Goal: Transaction & Acquisition: Download file/media

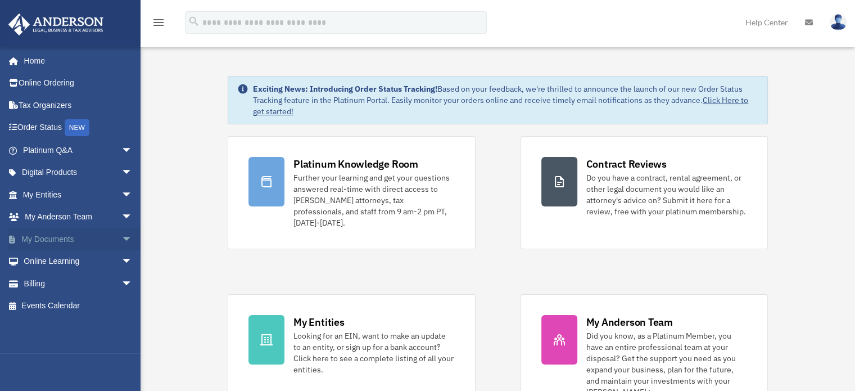
click at [121, 234] on span "arrow_drop_down" at bounding box center [132, 239] width 22 height 23
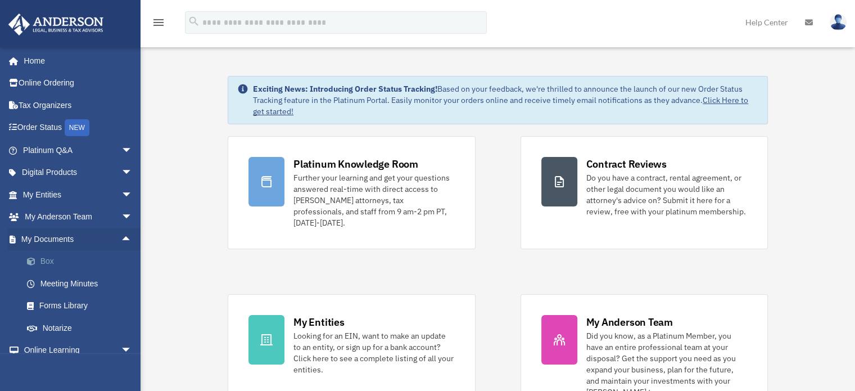
click at [43, 261] on link "Box" at bounding box center [82, 261] width 133 height 22
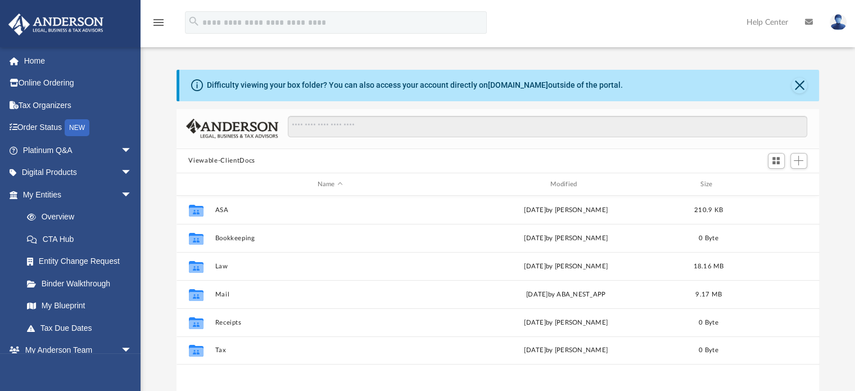
scroll to position [247, 634]
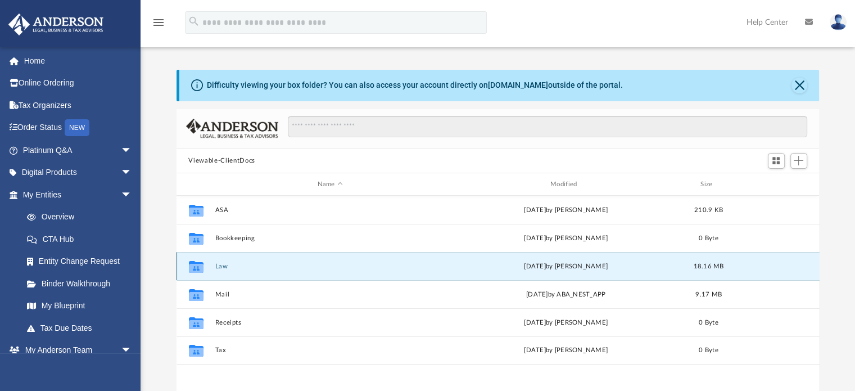
click at [221, 269] on button "Law" at bounding box center [330, 265] width 230 height 7
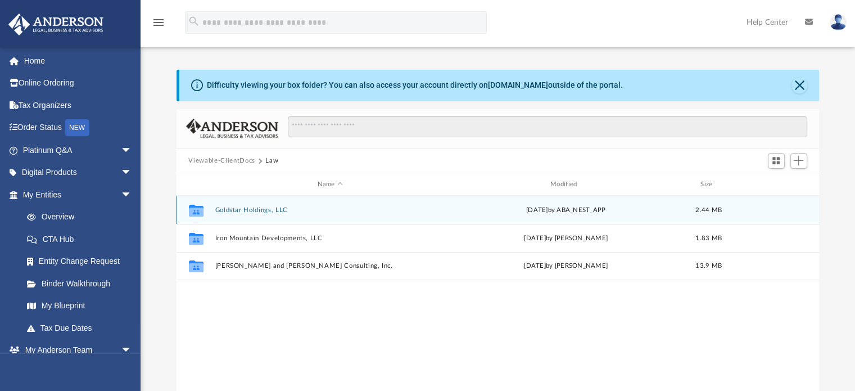
click at [261, 211] on button "Goldstar Holdings, LLC" at bounding box center [330, 209] width 230 height 7
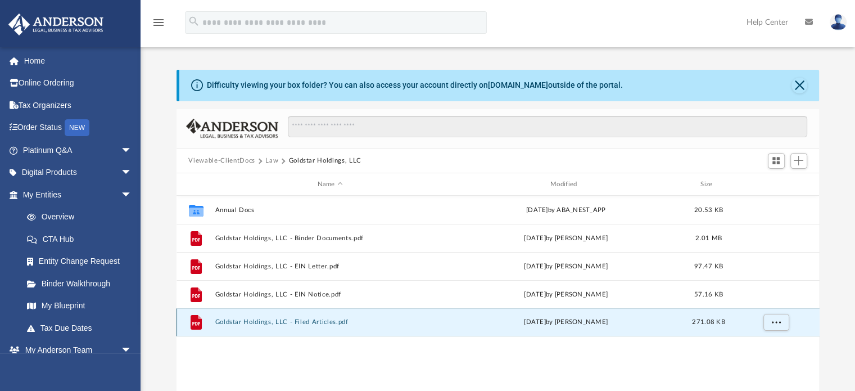
click at [303, 322] on button "Goldstar Holdings, LLC - Filed Articles.pdf" at bounding box center [330, 322] width 230 height 7
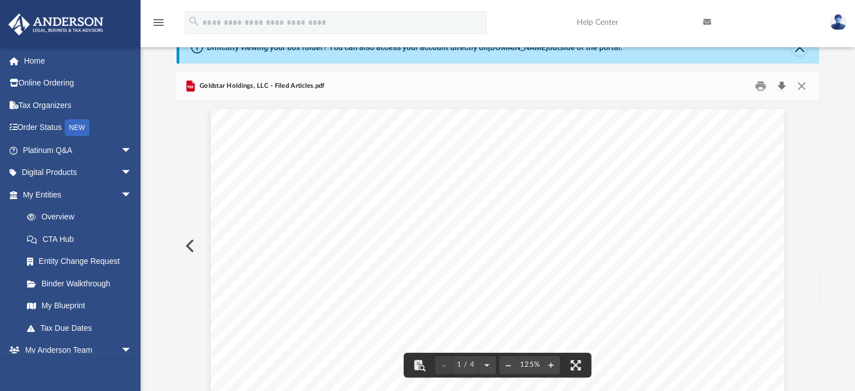
click at [783, 86] on button "Download" at bounding box center [781, 85] width 20 height 17
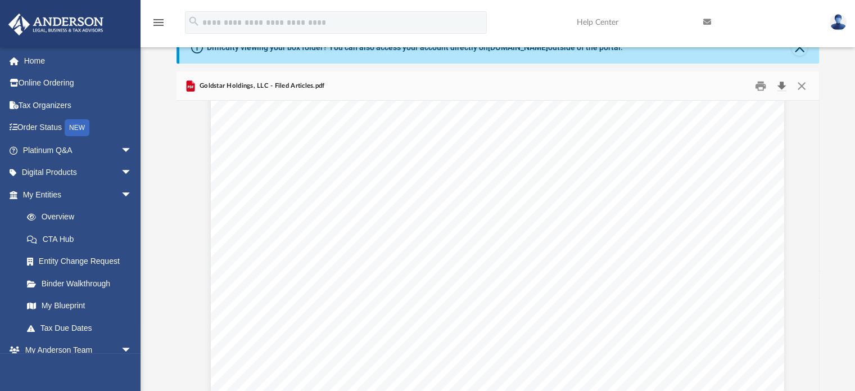
scroll to position [1, 0]
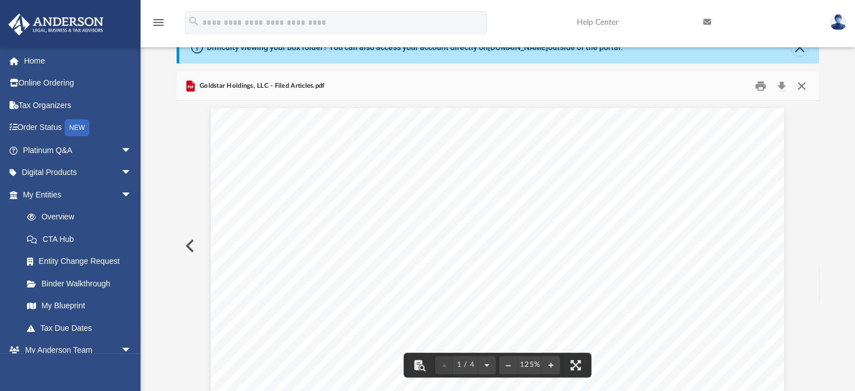
click at [804, 88] on button "Close" at bounding box center [801, 85] width 20 height 17
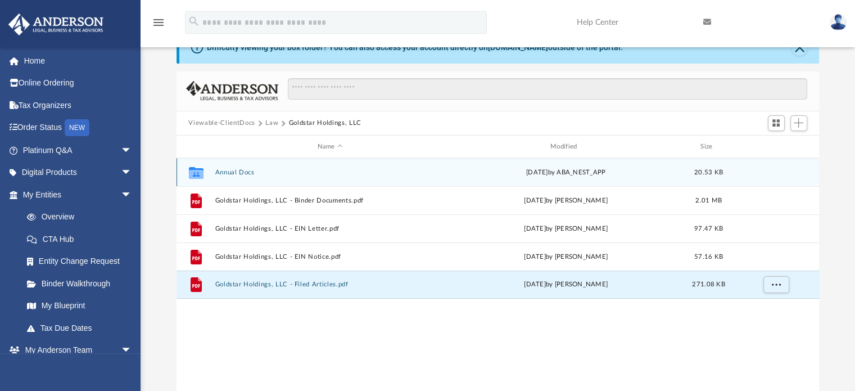
click at [235, 172] on button "Annual Docs" at bounding box center [330, 172] width 230 height 7
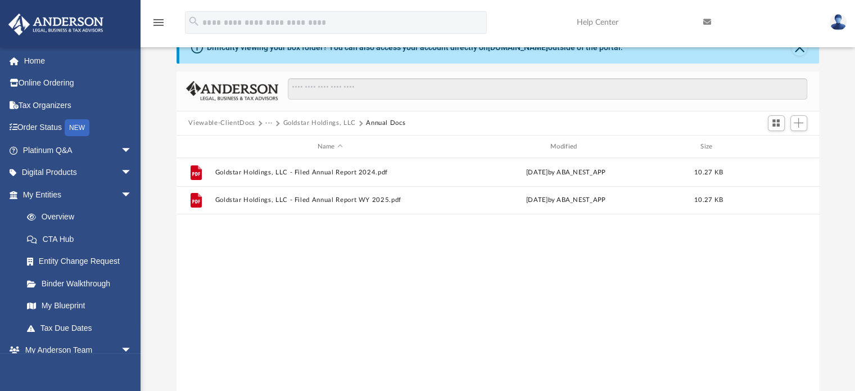
click at [328, 123] on button "Goldstar Holdings, LLC" at bounding box center [319, 123] width 72 height 10
